Goal: Task Accomplishment & Management: Complete application form

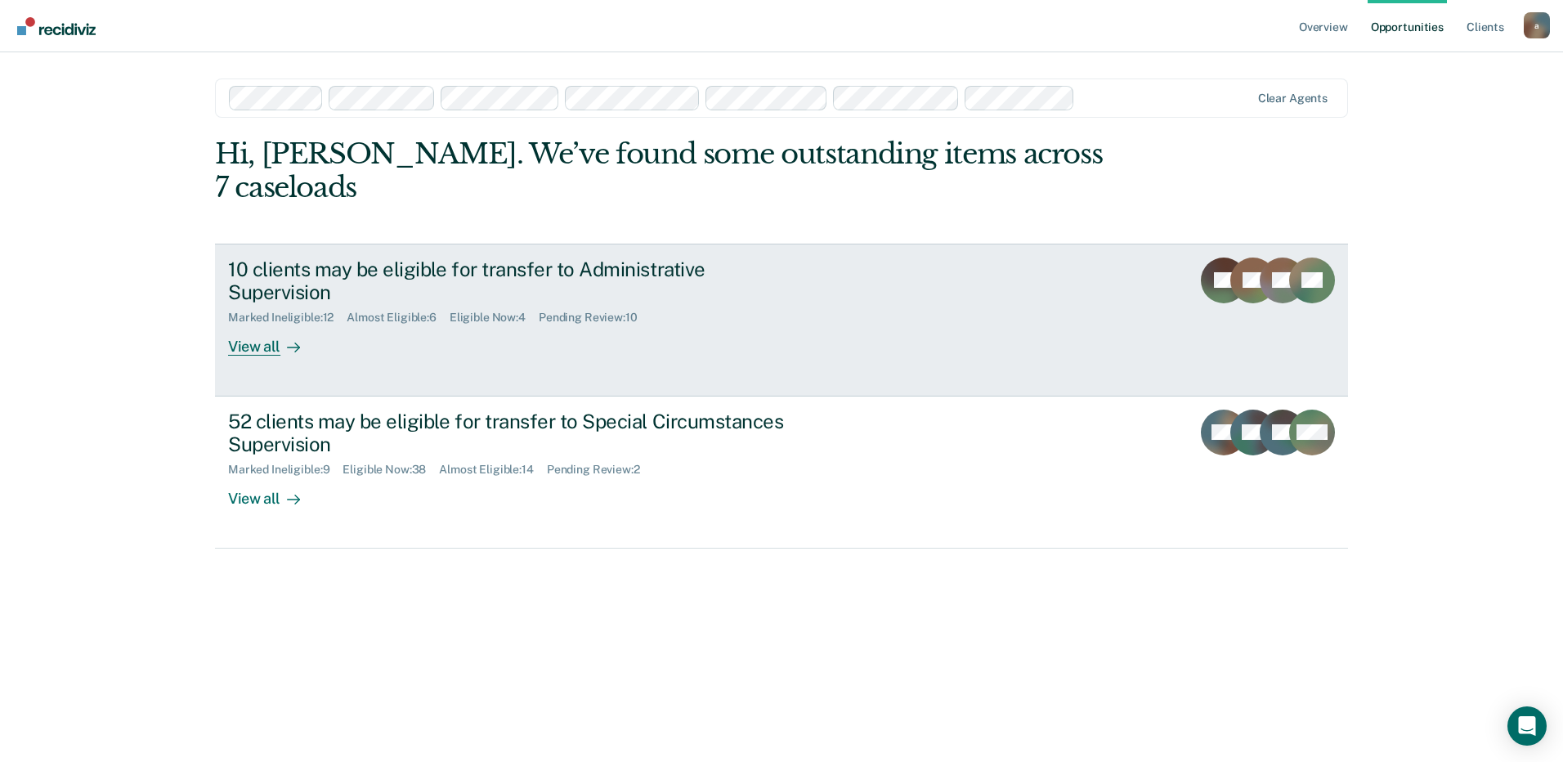
click at [1276, 258] on icon at bounding box center [1296, 287] width 68 height 69
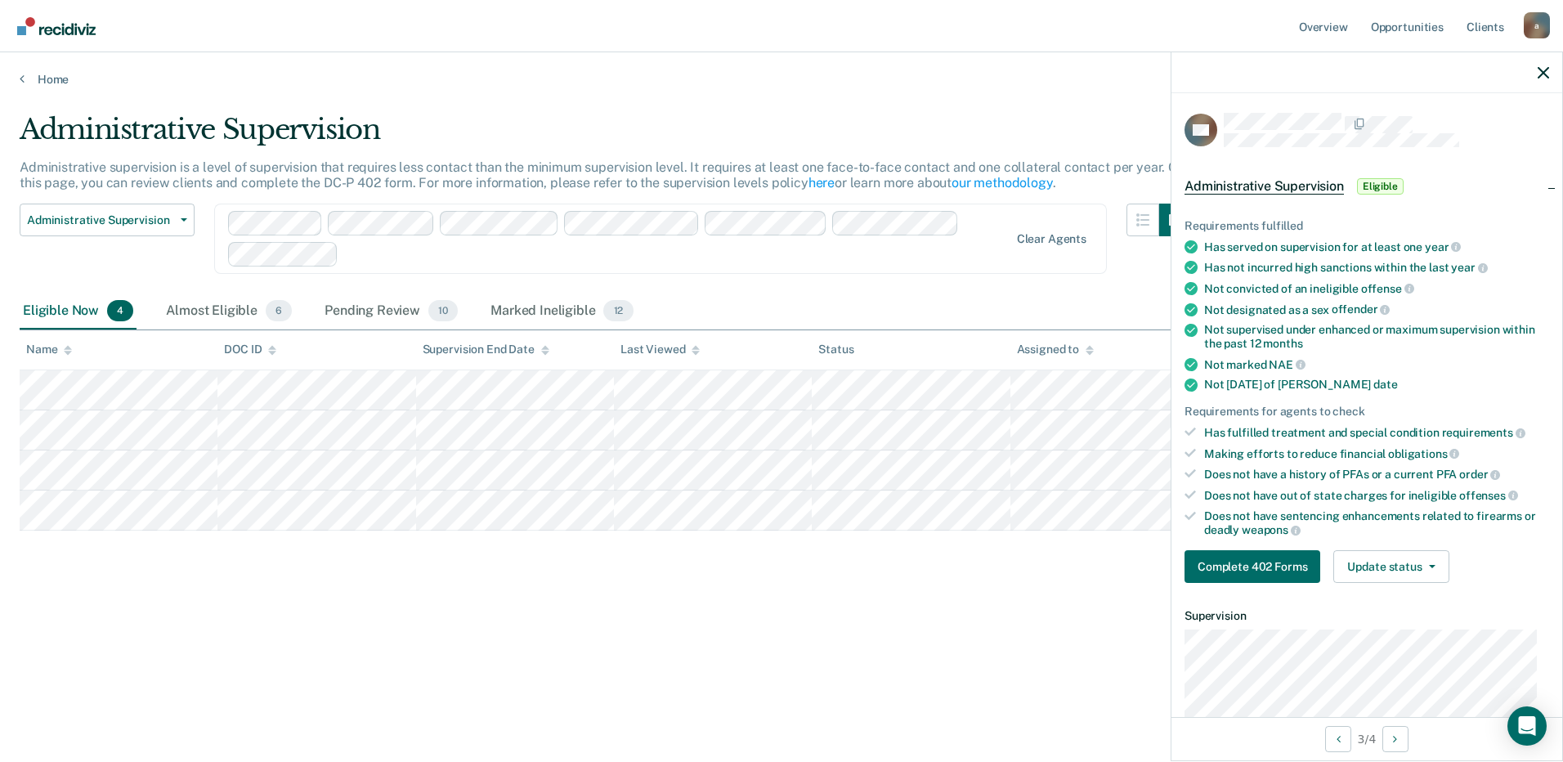
drag, startPoint x: 1361, startPoint y: 131, endPoint x: 1433, endPoint y: 95, distance: 80.4
click at [1433, 95] on div "LW Administrative Supervision Eligible Requirements fulfilled Has served on sup…" at bounding box center [1367, 405] width 391 height 624
click at [1377, 558] on button "Update status" at bounding box center [1391, 566] width 115 height 33
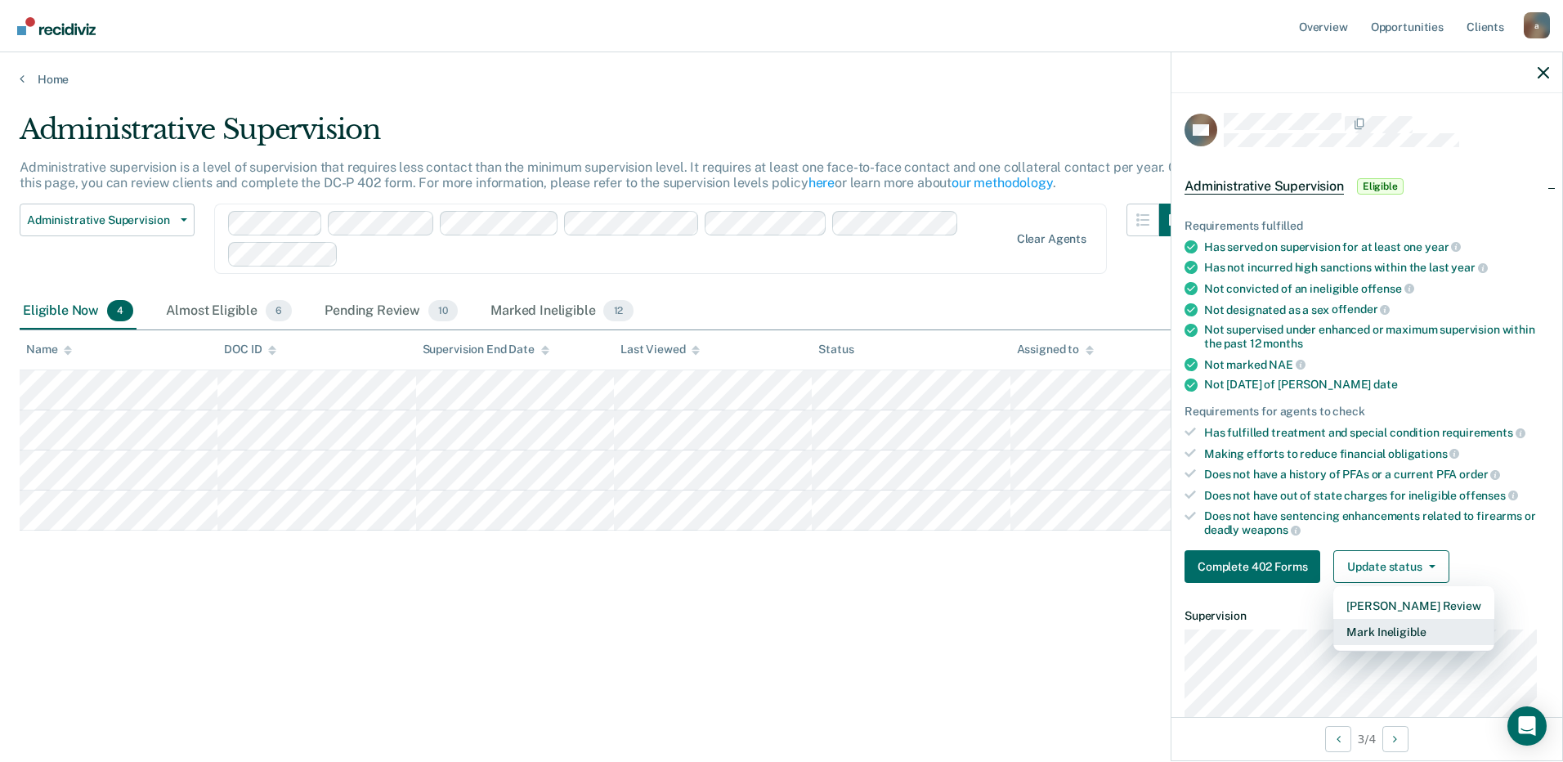
click at [1394, 632] on button "Mark Ineligible" at bounding box center [1414, 632] width 160 height 26
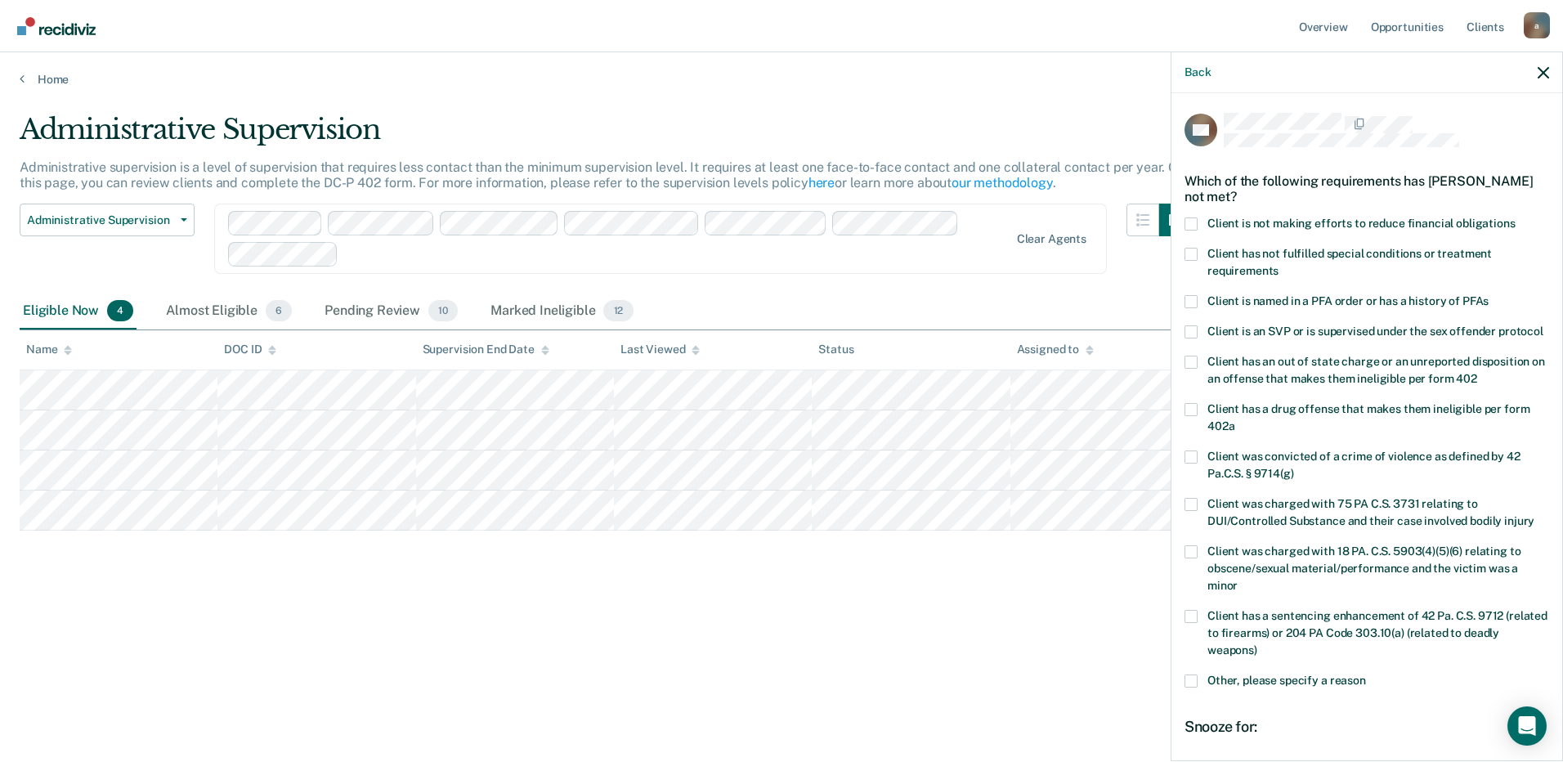
click at [1196, 251] on span at bounding box center [1191, 254] width 13 height 13
click at [1279, 265] on input "Client has not fulfilled special conditions or treatment requirements" at bounding box center [1279, 265] width 0 height 0
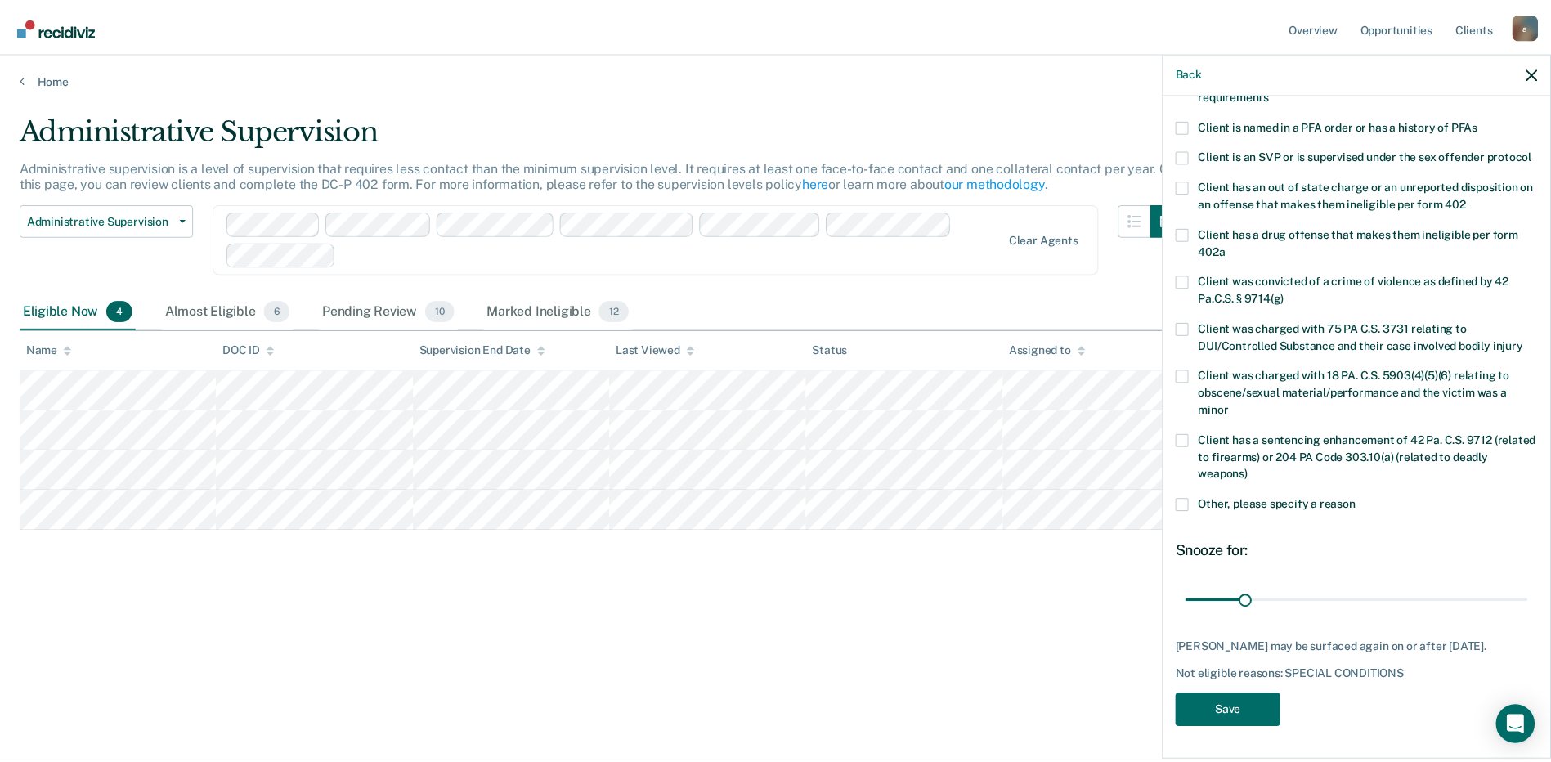
scroll to position [205, 0]
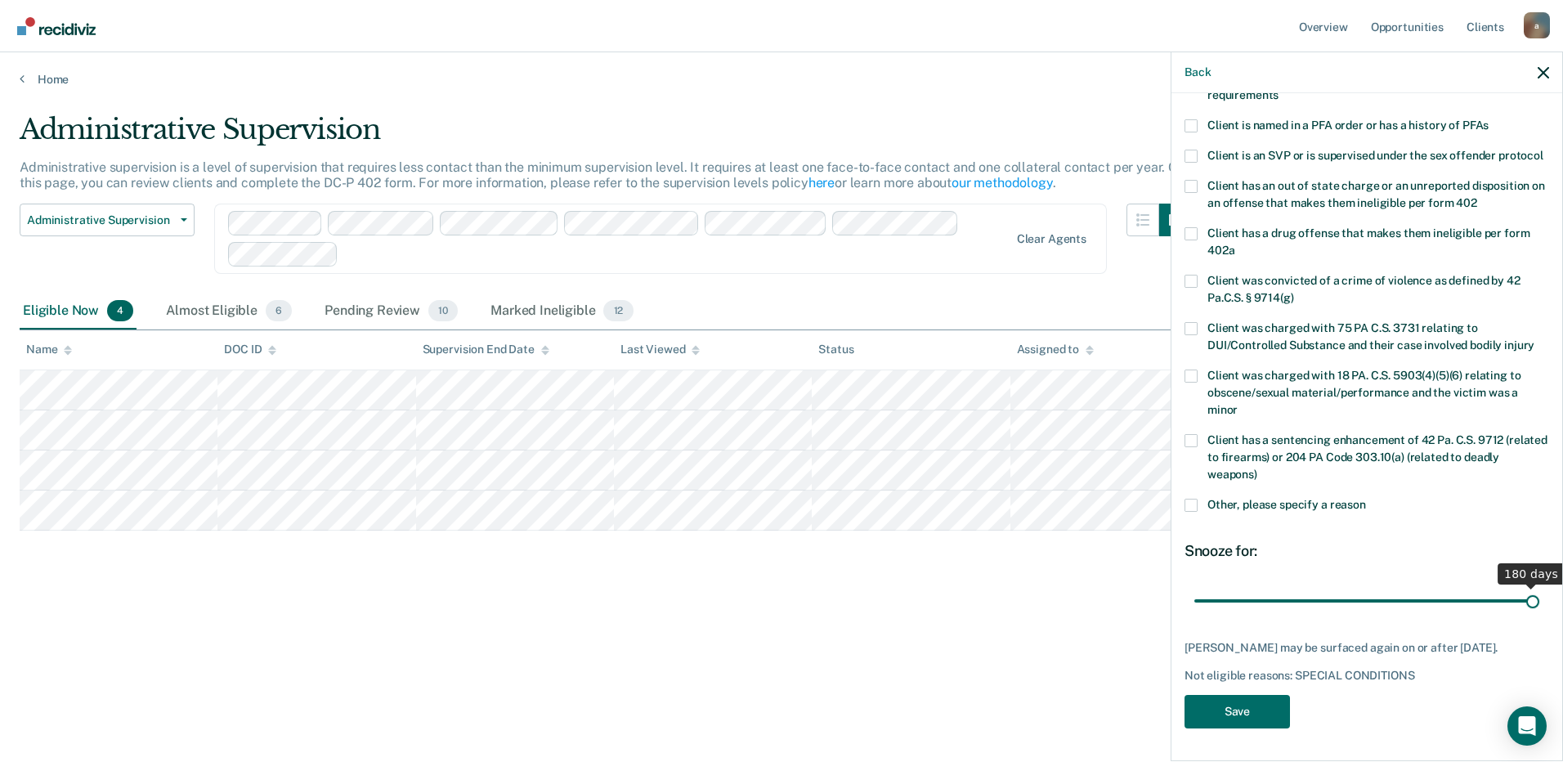
drag, startPoint x: 1249, startPoint y: 585, endPoint x: 1934, endPoint y: 550, distance: 685.3
type input "180"
click at [1540, 586] on input "range" at bounding box center [1367, 600] width 345 height 29
click at [1267, 710] on button "Save" at bounding box center [1237, 712] width 105 height 34
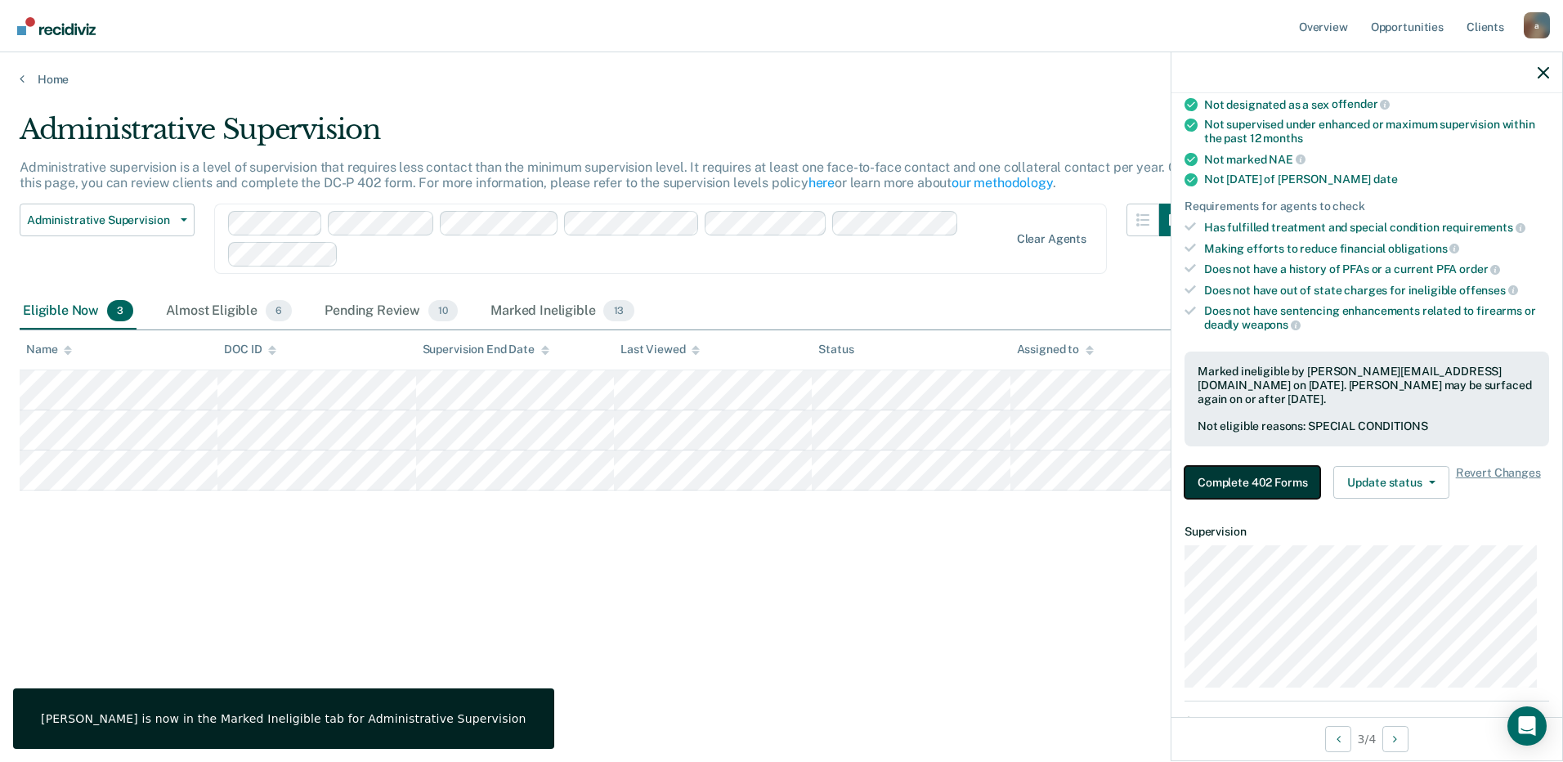
click at [1277, 486] on button "Complete 402 Forms" at bounding box center [1253, 482] width 136 height 33
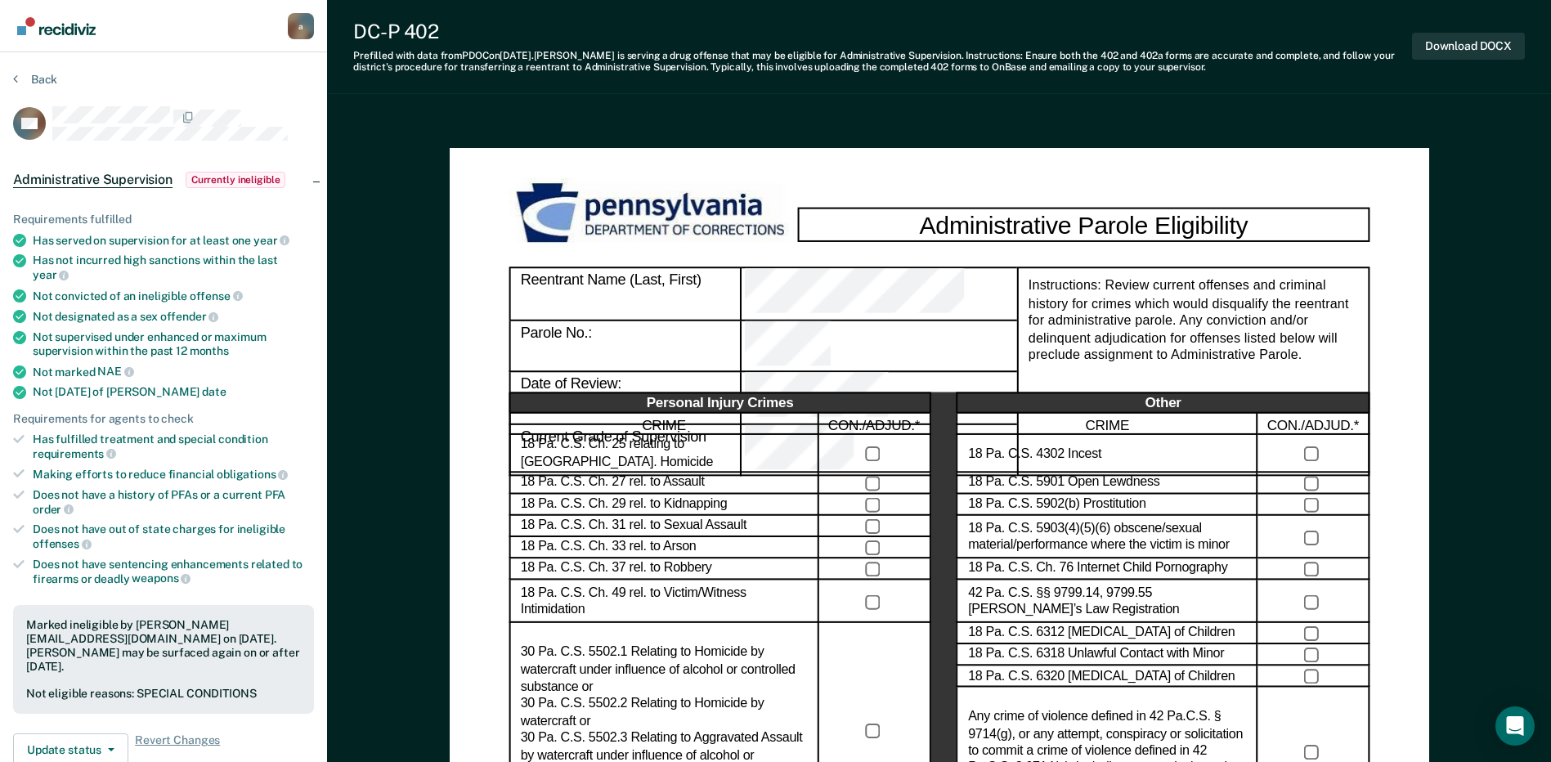
scroll to position [654, 0]
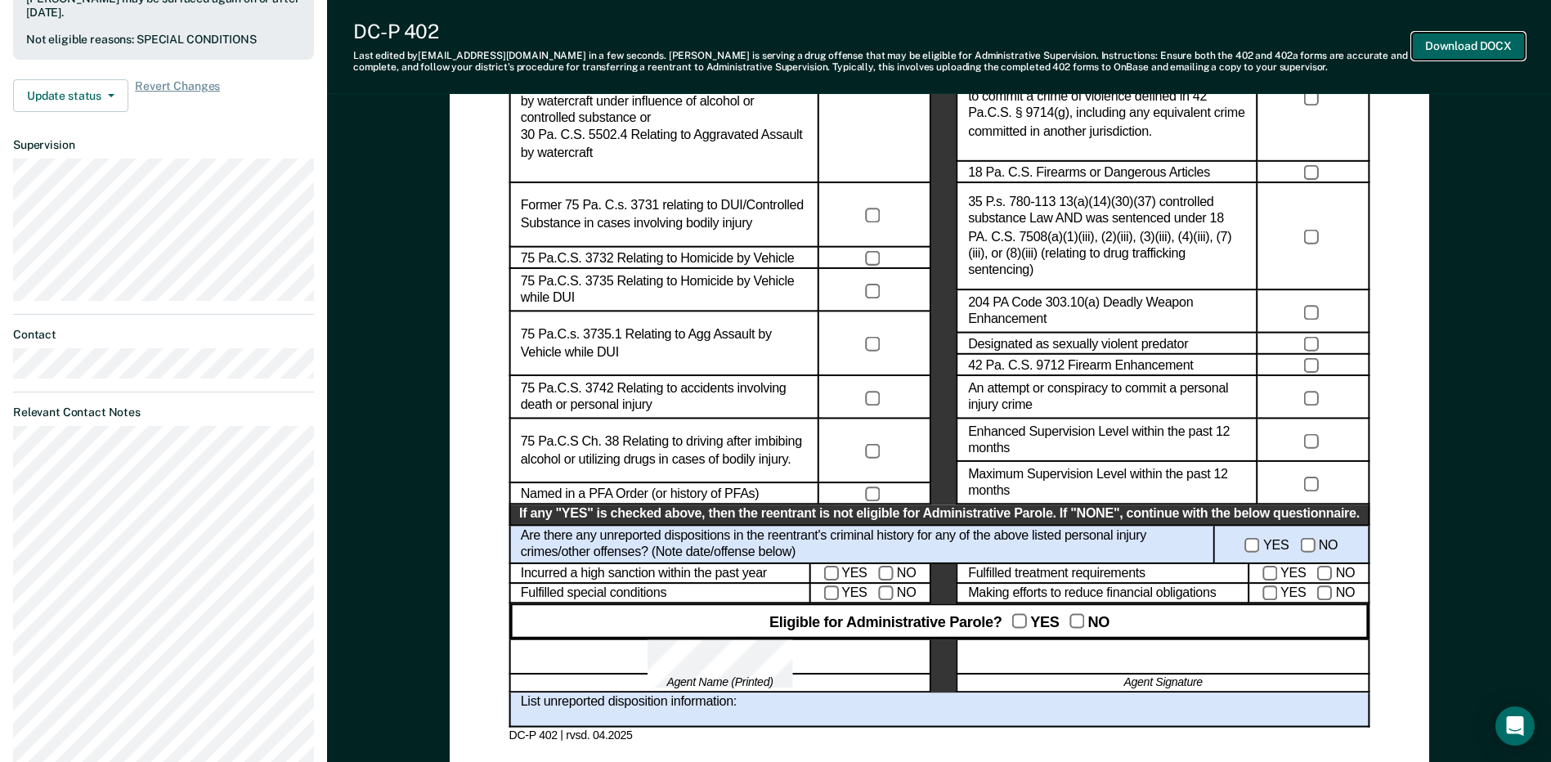
click at [1488, 53] on button "Download DOCX" at bounding box center [1468, 46] width 113 height 27
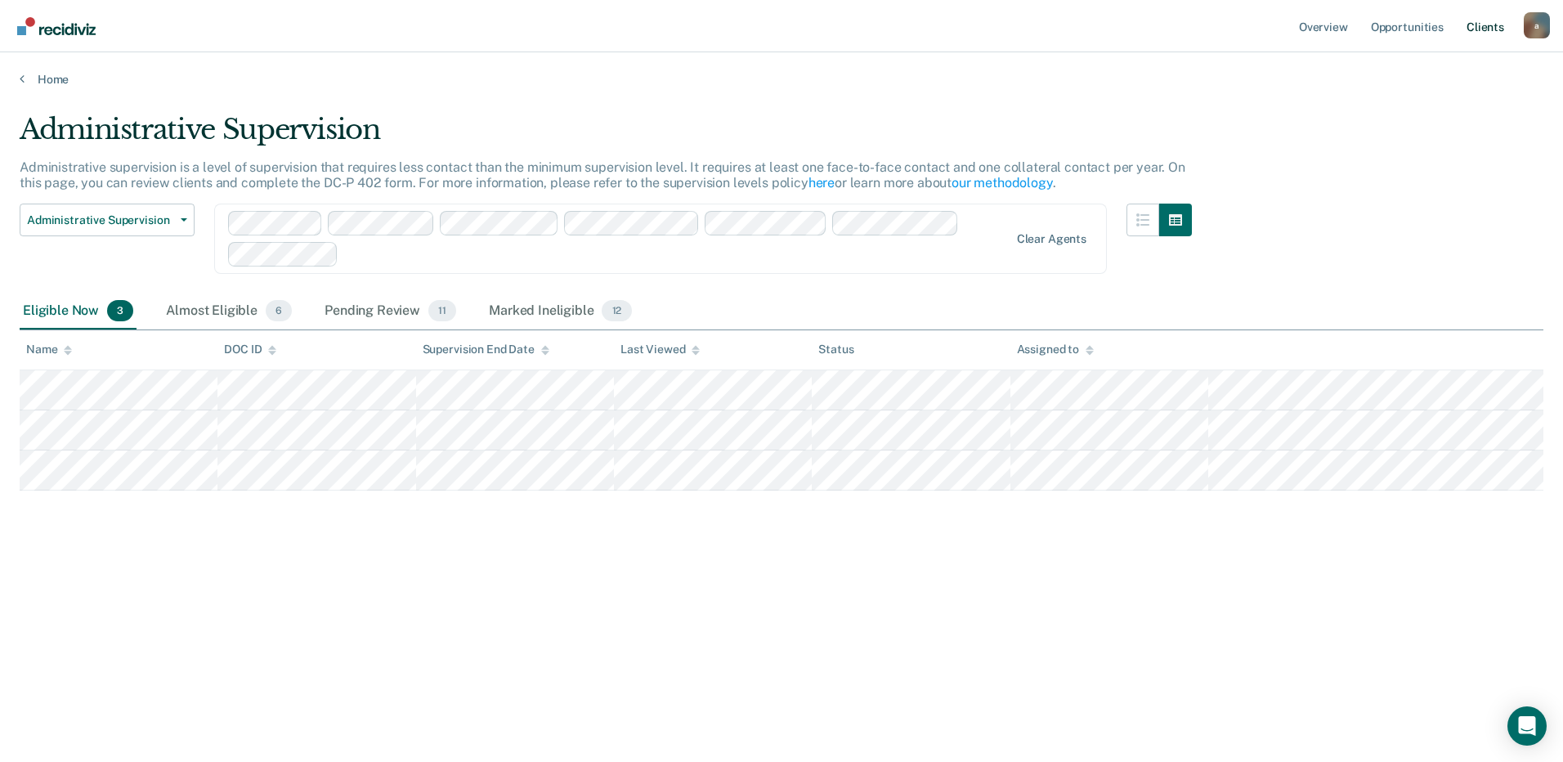
click at [1488, 27] on link "Client s" at bounding box center [1486, 26] width 44 height 52
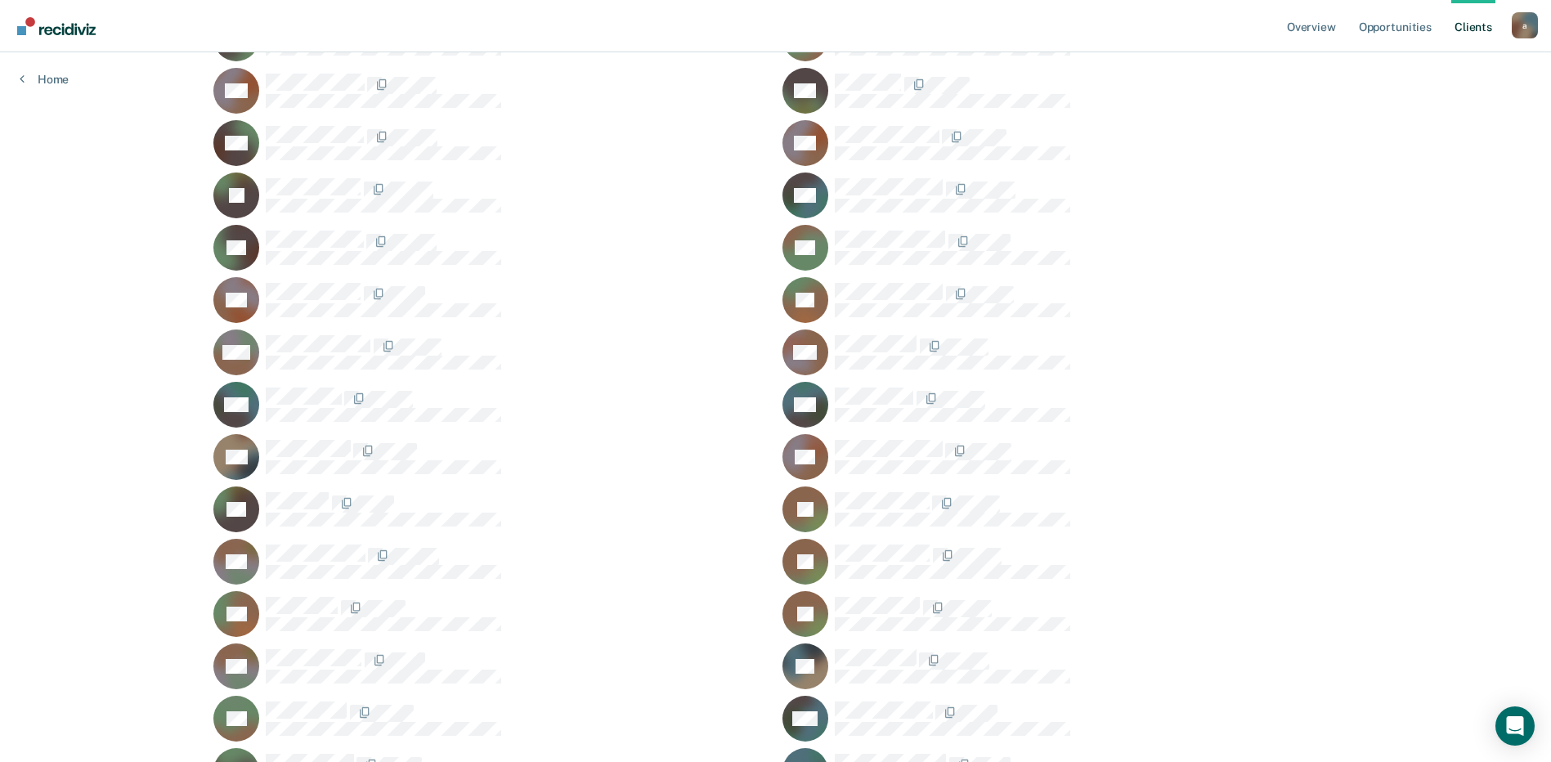
scroll to position [5151, 0]
